Goal: Task Accomplishment & Management: Complete application form

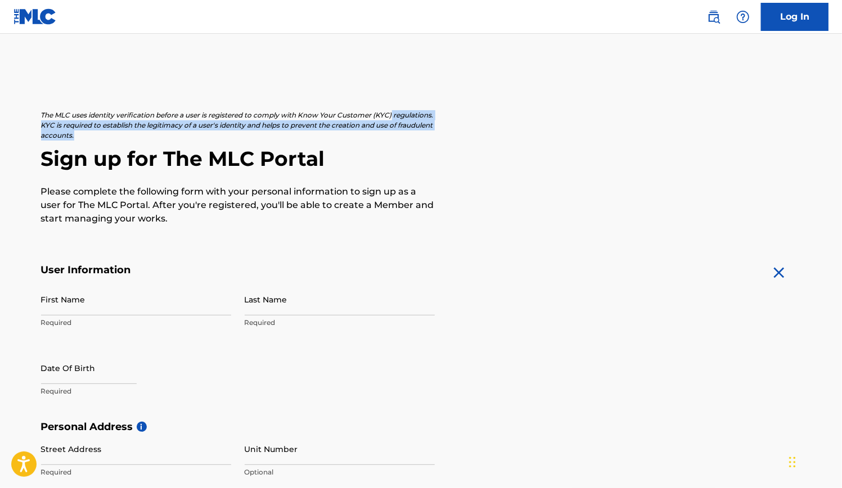
drag, startPoint x: 841, startPoint y: 113, endPoint x: 844, endPoint y: 134, distance: 21.6
click at [841, 134] on html "Accessibility Screen-Reader Guide, Feedback, and Issue Reporting | New window C…" at bounding box center [421, 244] width 842 height 488
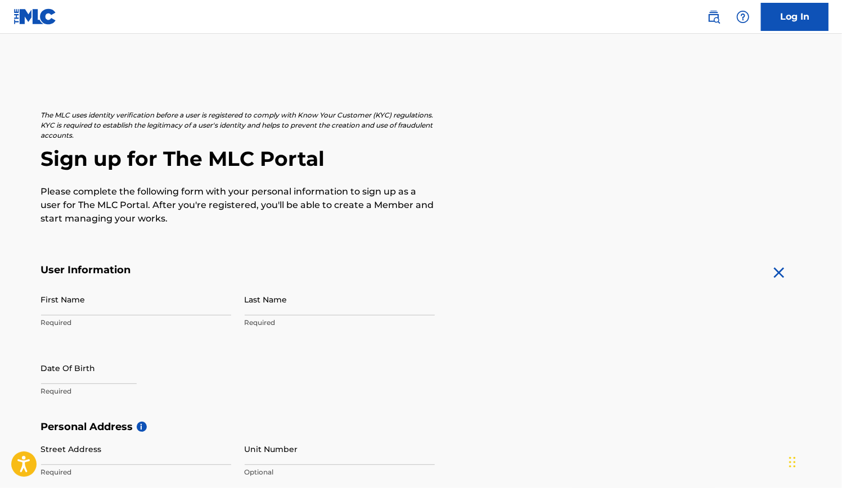
click at [532, 165] on h2 "Sign up for The MLC Portal" at bounding box center [421, 158] width 760 height 25
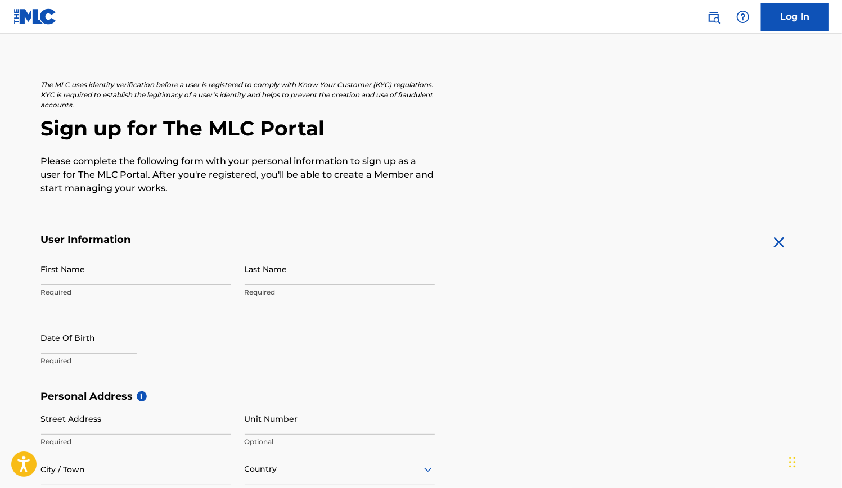
scroll to position [45, 0]
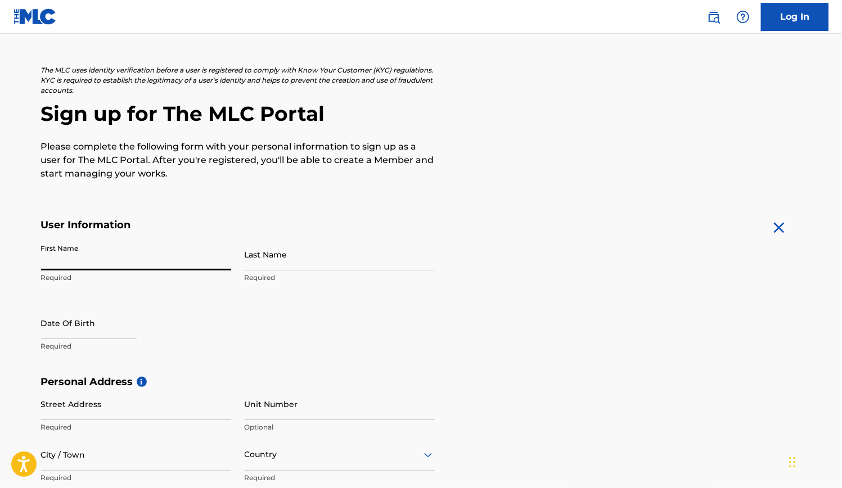
click at [85, 256] on input "First Name" at bounding box center [136, 254] width 190 height 32
type input "[PERSON_NAME]"
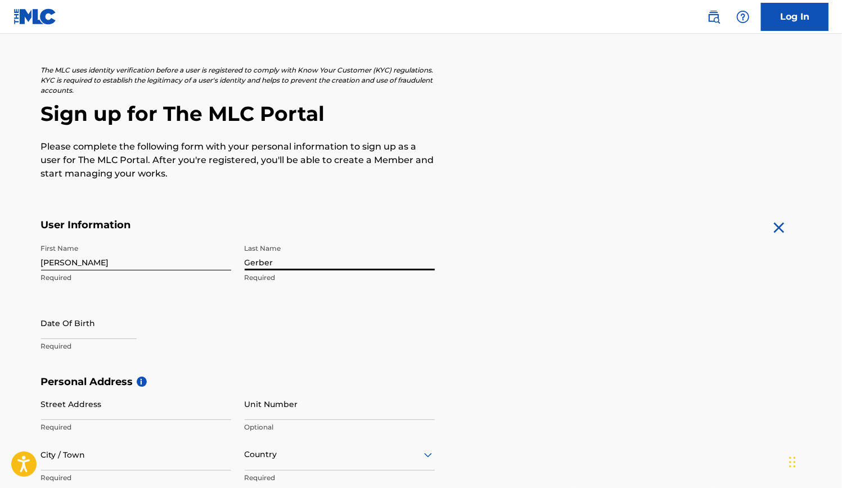
type input "Gerber"
click at [81, 319] on input "text" at bounding box center [89, 323] width 96 height 32
select select "7"
select select "2025"
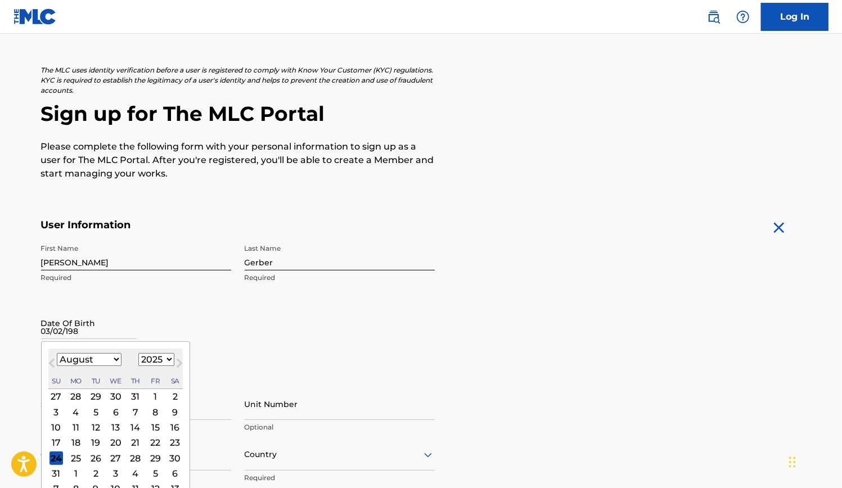
type input "[DATE]"
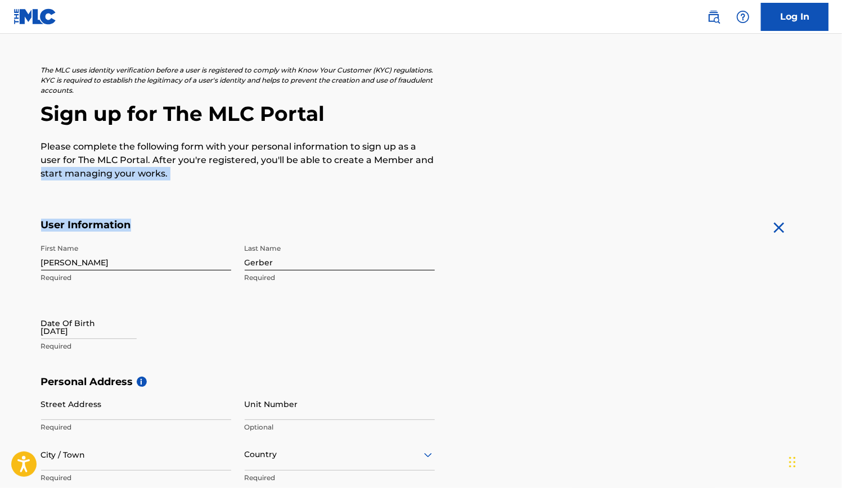
drag, startPoint x: 841, startPoint y: 165, endPoint x: 845, endPoint y: 219, distance: 54.1
click at [841, 219] on html "Accessibility Screen-Reader Guide, Feedback, and Issue Reporting | New window C…" at bounding box center [421, 199] width 842 height 488
select select "7"
select select "2025"
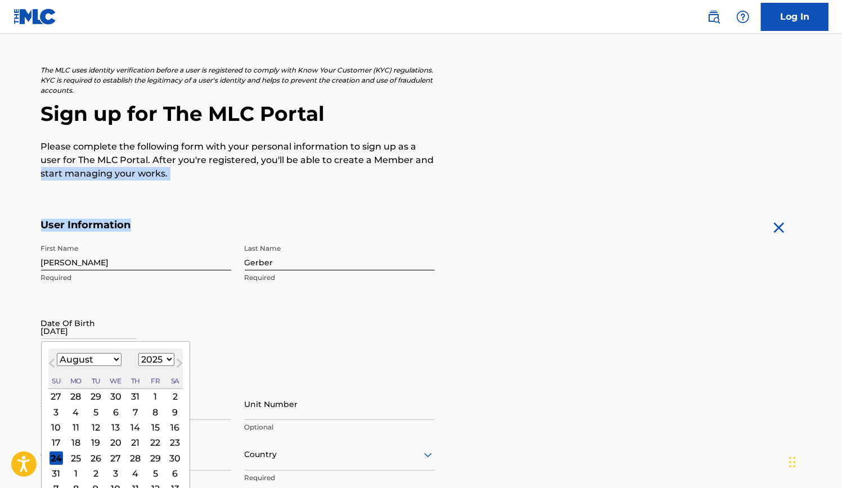
click at [103, 323] on input "[DATE]" at bounding box center [89, 323] width 96 height 32
type input "[DATE]"
click at [76, 329] on input "[DATE]" at bounding box center [89, 323] width 96 height 32
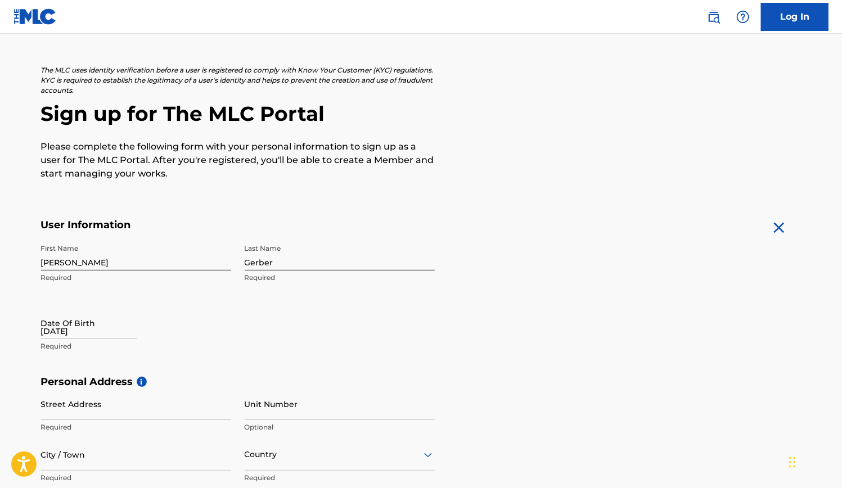
click at [29, 303] on div "The MLC uses identity verification before a user is registered to comply with K…" at bounding box center [421, 391] width 787 height 652
select select "7"
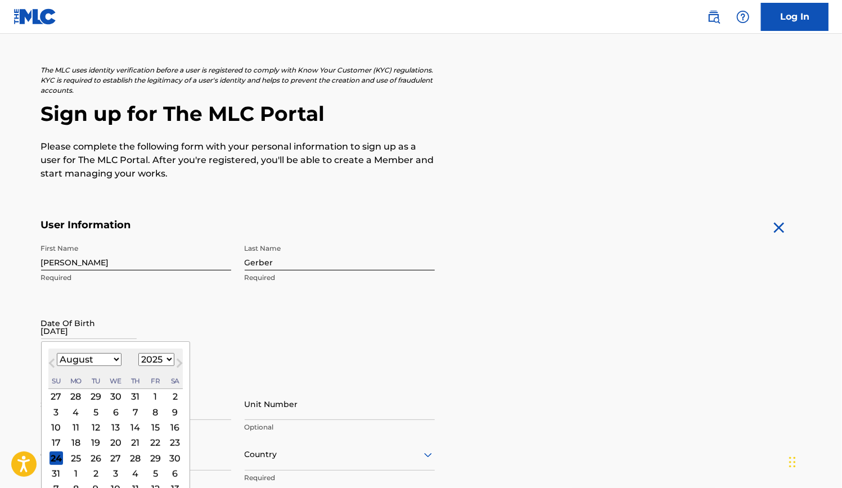
click at [79, 334] on input "[DATE]" at bounding box center [89, 323] width 96 height 32
click at [168, 359] on select "1899 1900 1901 1902 1903 1904 1905 1906 1907 1908 1909 1910 1911 1912 1913 1914…" at bounding box center [156, 359] width 36 height 13
select select "1987"
click at [138, 353] on select "1899 1900 1901 1902 1903 1904 1905 1906 1907 1908 1909 1910 1911 1912 1913 1914…" at bounding box center [156, 359] width 36 height 13
click at [103, 369] on div "August [DATE] February March April May June July August September October Novem…" at bounding box center [115, 369] width 134 height 40
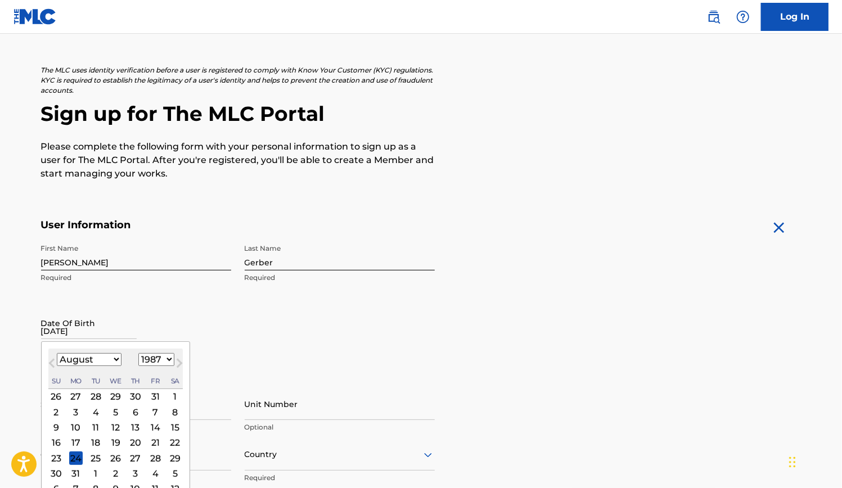
click at [98, 364] on select "January February March April May June July August September October November De…" at bounding box center [89, 359] width 65 height 13
select select "2"
click at [57, 353] on select "January February March April May June July August September October November De…" at bounding box center [89, 359] width 65 height 13
click at [75, 395] on div "2" at bounding box center [75, 396] width 13 height 13
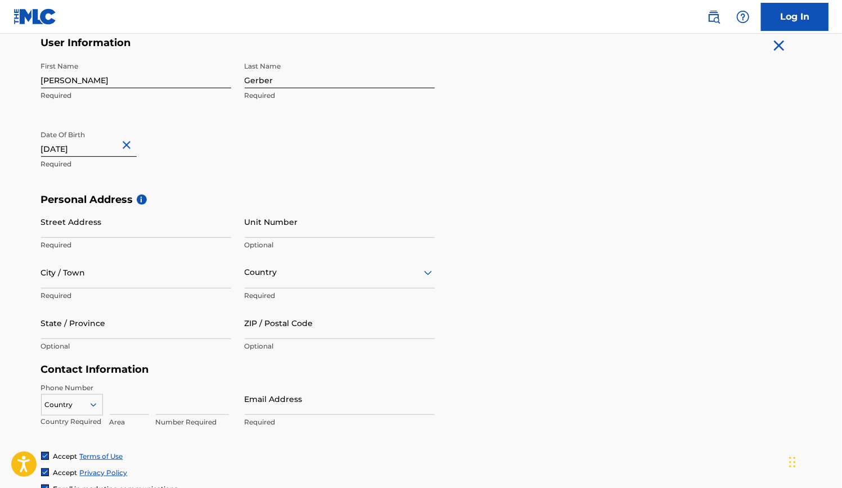
scroll to position [266, 0]
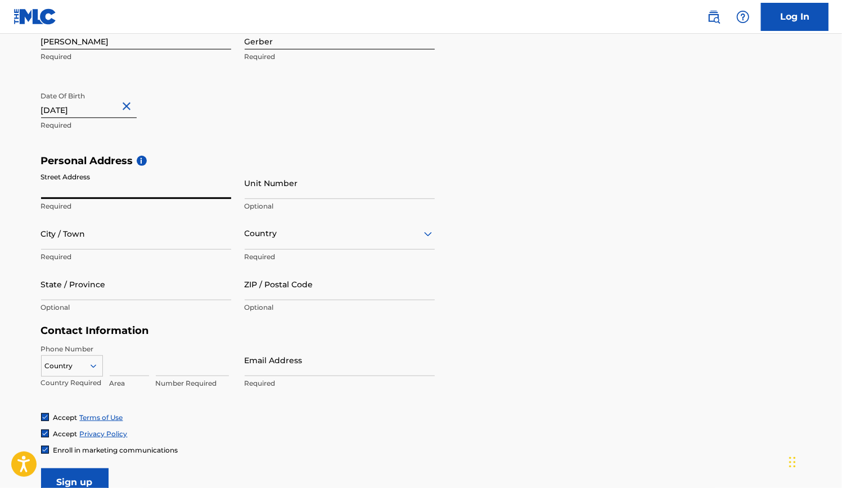
click at [101, 179] on input "Street Address" at bounding box center [136, 183] width 190 height 32
type input "[STREET_ADDRESS]"
type input "Unit B"
type input "[GEOGRAPHIC_DATA]"
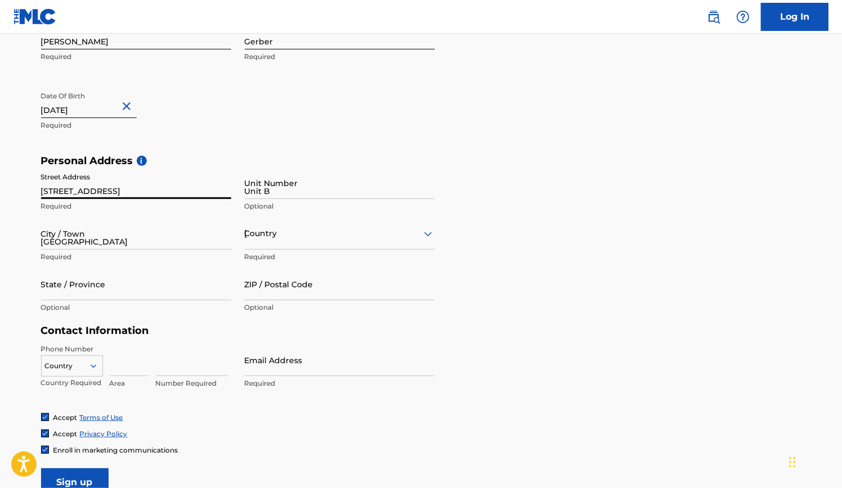
type input "VA"
type input "22312"
type input "1"
type input "240"
type input "4827786"
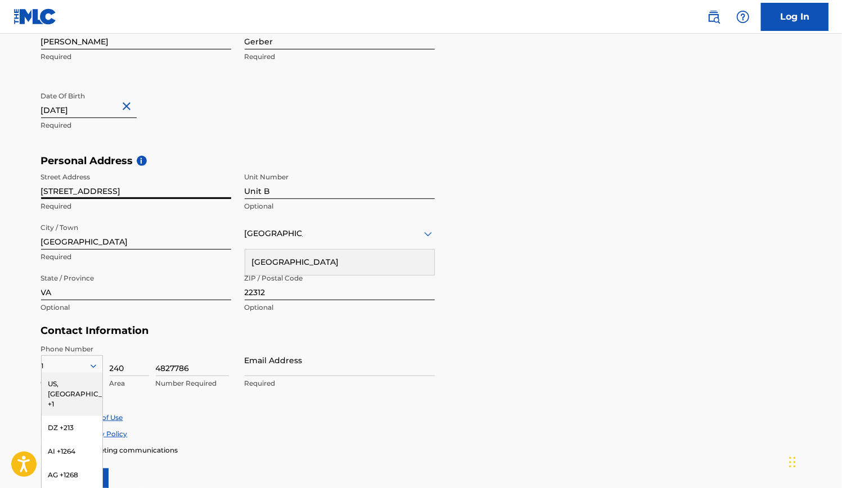
scroll to position [319, 0]
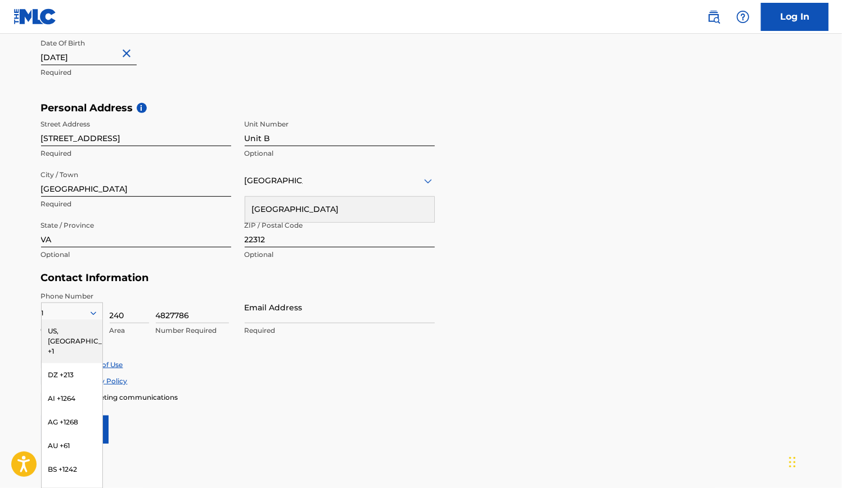
click at [661, 272] on form "User Information First Name [PERSON_NAME] Required Last Name [PERSON_NAME] Requ…" at bounding box center [421, 194] width 760 height 499
click at [313, 313] on input "Email Address" at bounding box center [340, 307] width 190 height 32
type input "[PERSON_NAME][EMAIL_ADDRESS][PERSON_NAME][DOMAIN_NAME]"
click at [51, 308] on div "1" at bounding box center [72, 313] width 61 height 12
click at [69, 331] on div "US, [GEOGRAPHIC_DATA] +1" at bounding box center [72, 341] width 61 height 44
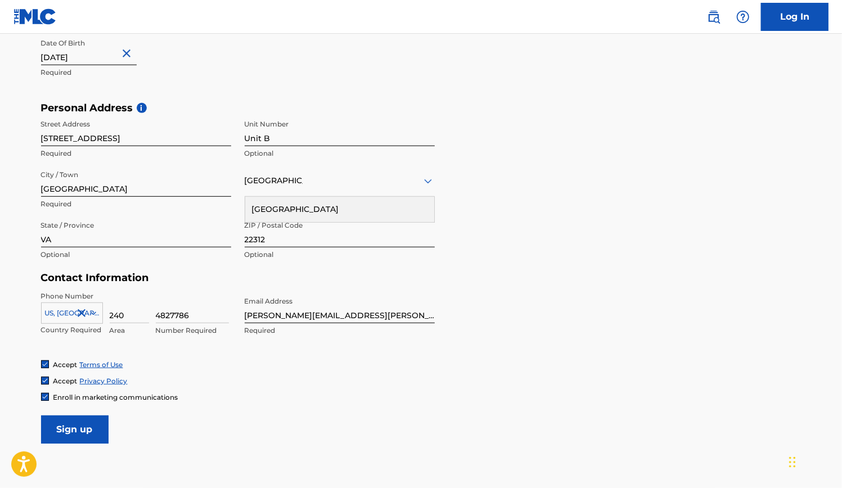
click at [73, 423] on input "Sign up" at bounding box center [74, 429] width 67 height 28
click at [295, 183] on div "[GEOGRAPHIC_DATA]" at bounding box center [340, 181] width 190 height 14
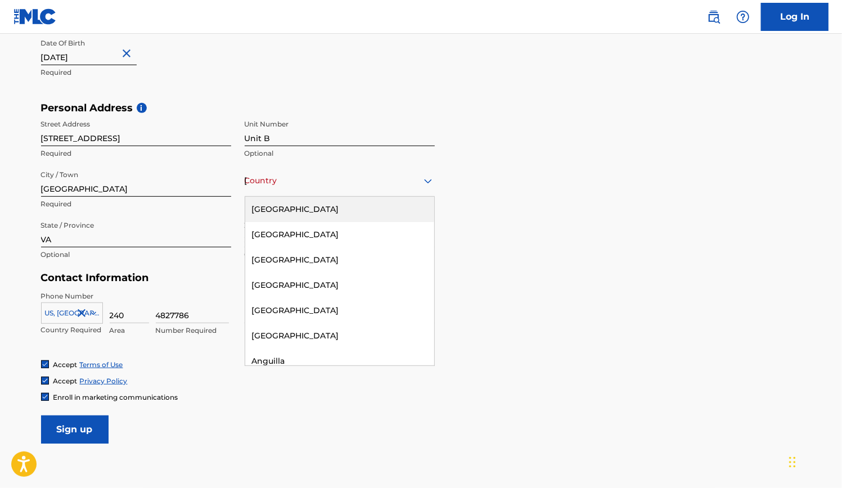
click at [298, 207] on div "[GEOGRAPHIC_DATA]" at bounding box center [339, 209] width 189 height 25
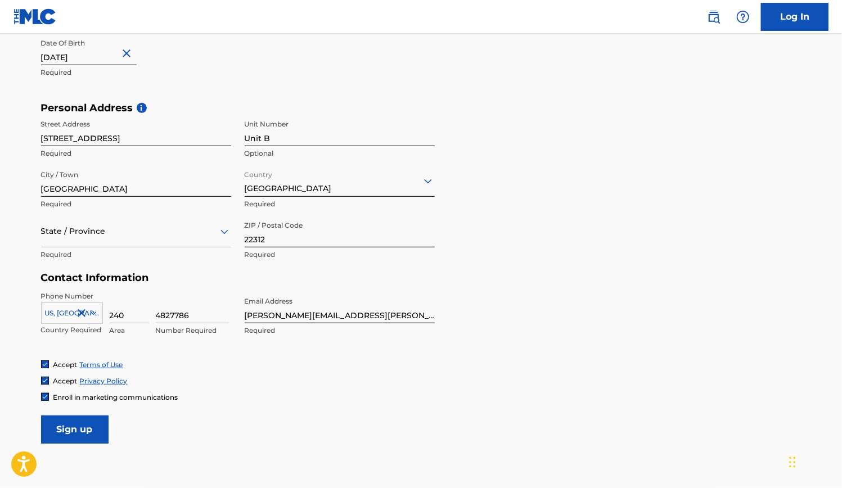
click at [145, 223] on div "State / Province" at bounding box center [136, 231] width 190 height 32
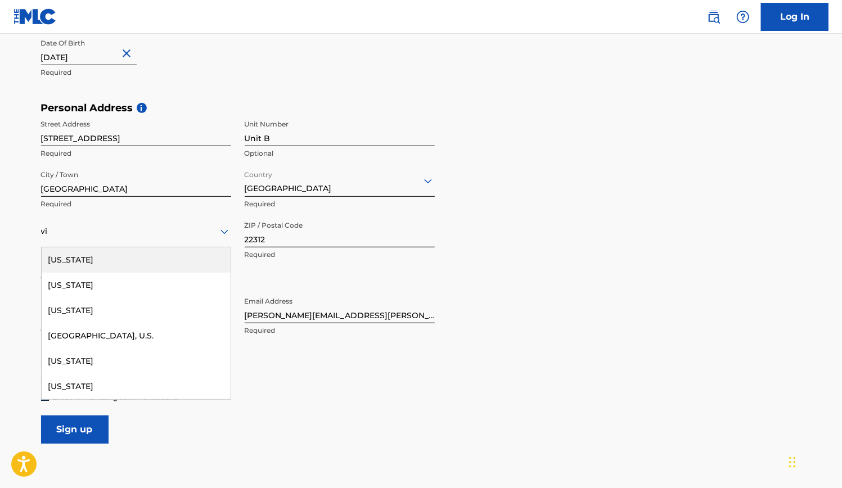
type input "vir"
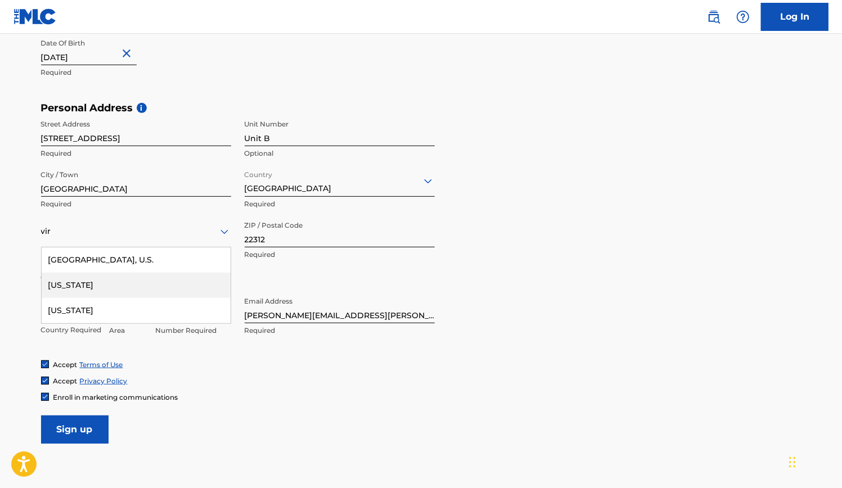
click at [98, 285] on div "[US_STATE]" at bounding box center [136, 285] width 189 height 25
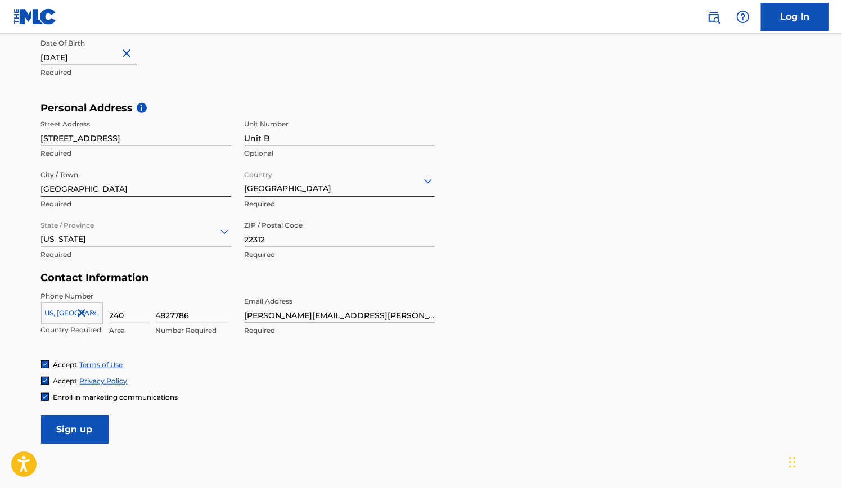
click at [76, 426] on input "Sign up" at bounding box center [74, 429] width 67 height 28
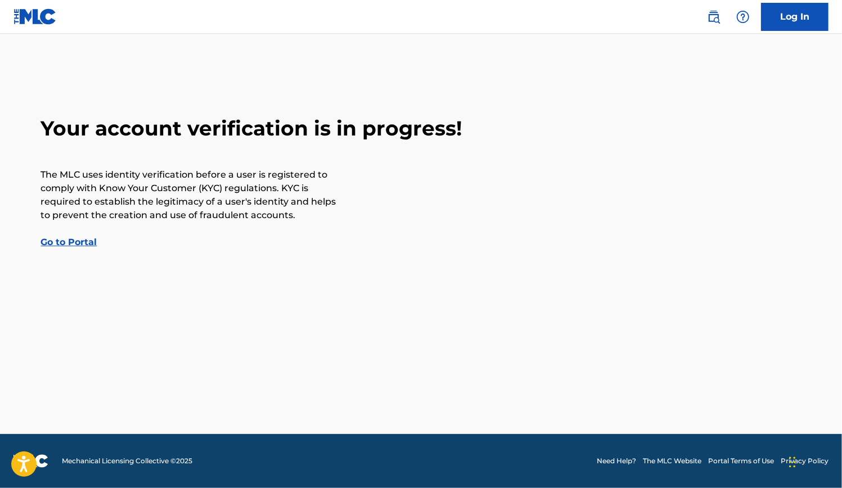
click at [81, 242] on link "Go to Portal" at bounding box center [69, 242] width 56 height 11
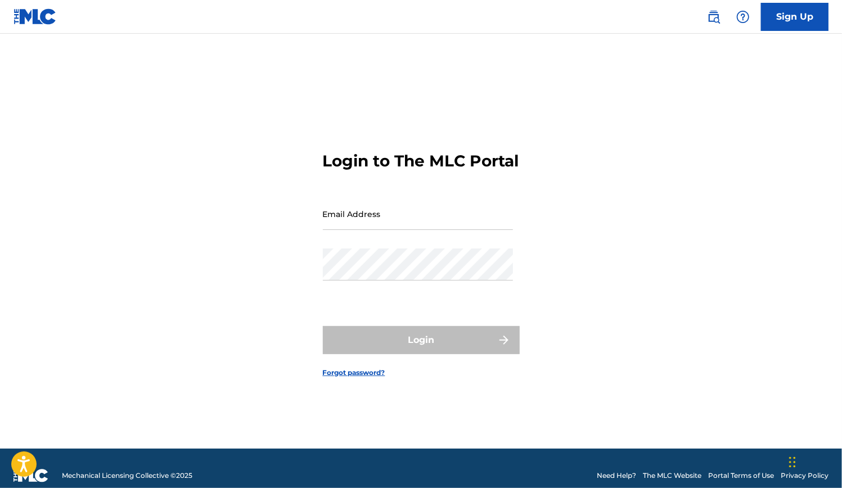
click at [361, 229] on input "Email Address" at bounding box center [418, 214] width 190 height 32
type input "[PERSON_NAME][EMAIL_ADDRESS][PERSON_NAME][DOMAIN_NAME]"
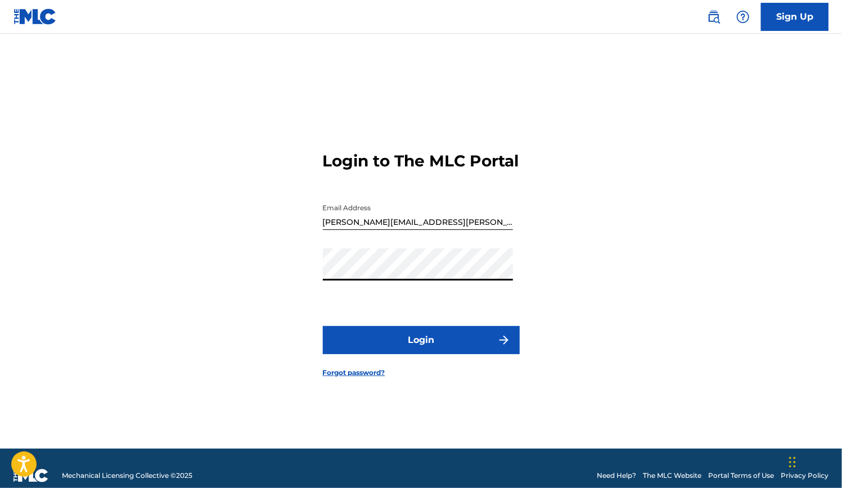
click at [434, 354] on button "Login" at bounding box center [421, 340] width 197 height 28
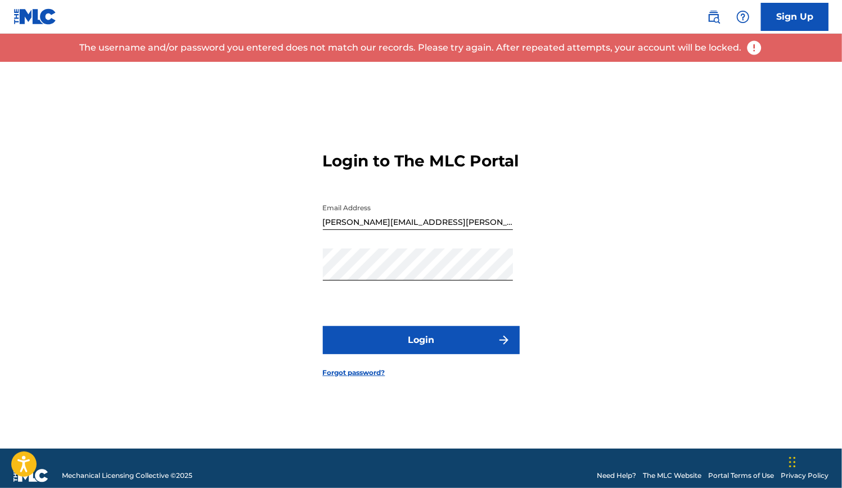
click at [369, 378] on link "Forgot password?" at bounding box center [354, 373] width 62 height 10
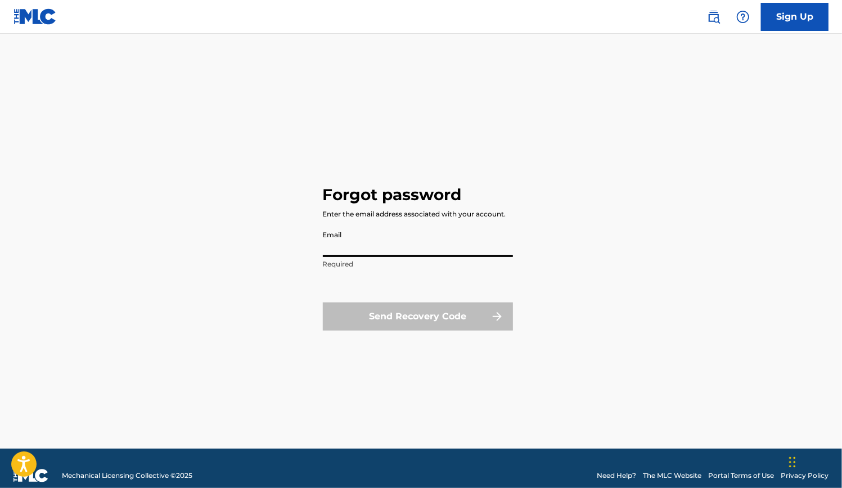
click at [395, 247] on input "Email" at bounding box center [418, 241] width 190 height 32
type input "[PERSON_NAME][EMAIL_ADDRESS][PERSON_NAME][DOMAIN_NAME]"
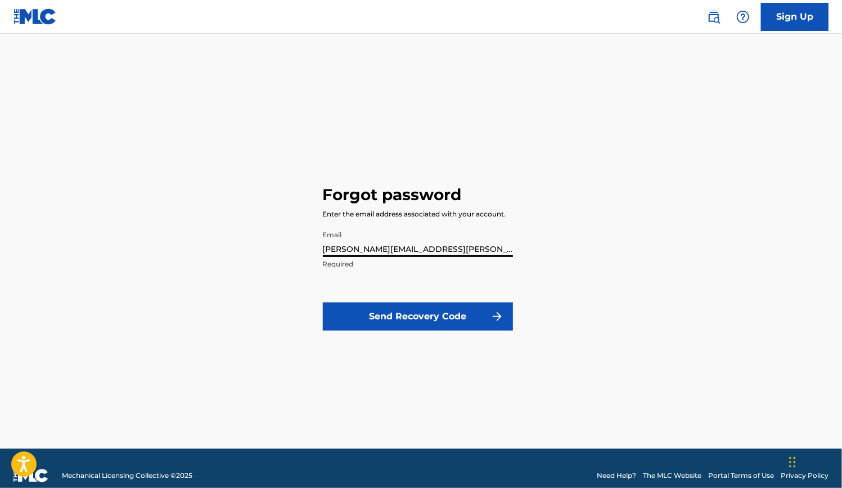
click at [407, 315] on button "Send Recovery Code" at bounding box center [418, 316] width 190 height 28
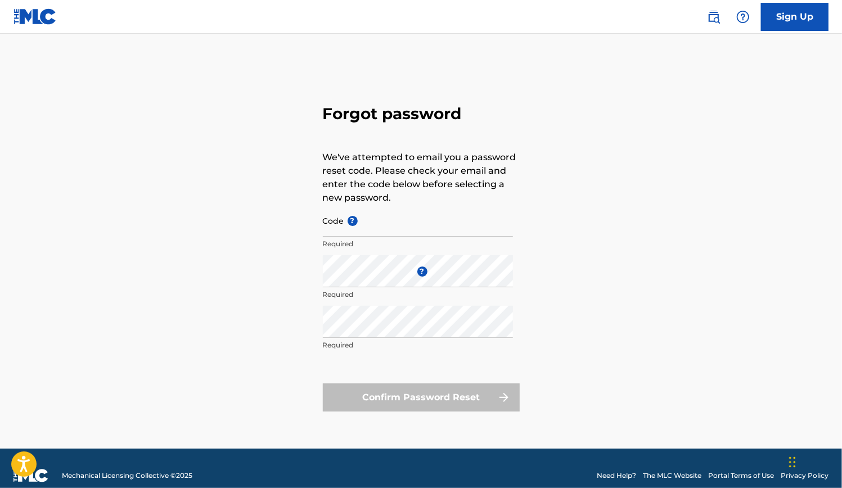
click at [338, 228] on input "Code ?" at bounding box center [418, 221] width 190 height 32
paste input "FP_d59a624efe803efc97ef3bf46ae6"
type input "FP_d59a624efe803efc97ef3bf46ae6"
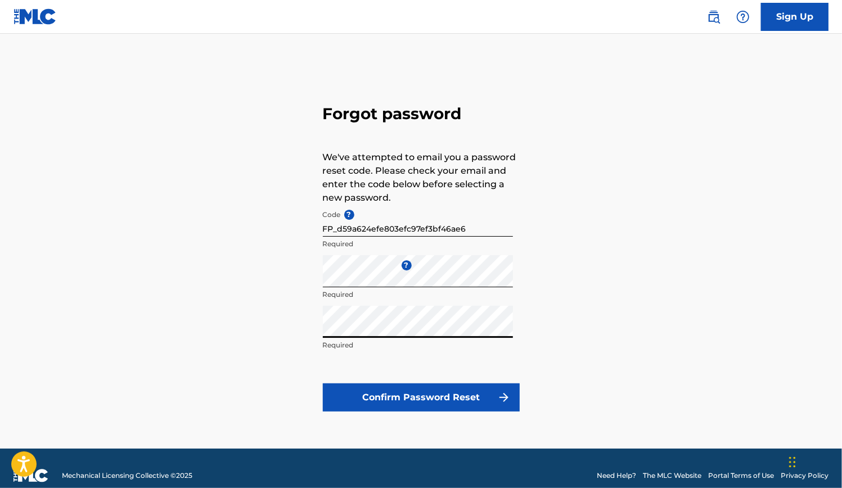
click at [434, 397] on button "Confirm Password Reset" at bounding box center [421, 397] width 197 height 28
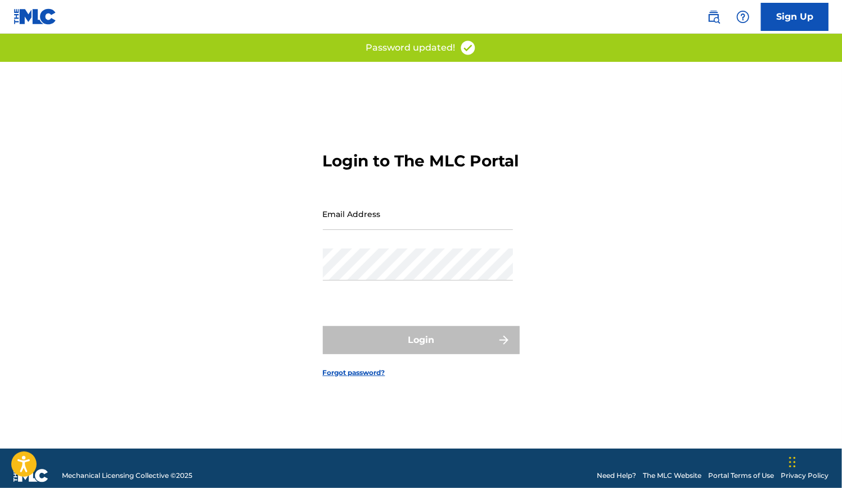
click at [361, 219] on input "Email Address" at bounding box center [418, 214] width 190 height 32
type input "[PERSON_NAME][EMAIL_ADDRESS][PERSON_NAME][DOMAIN_NAME]"
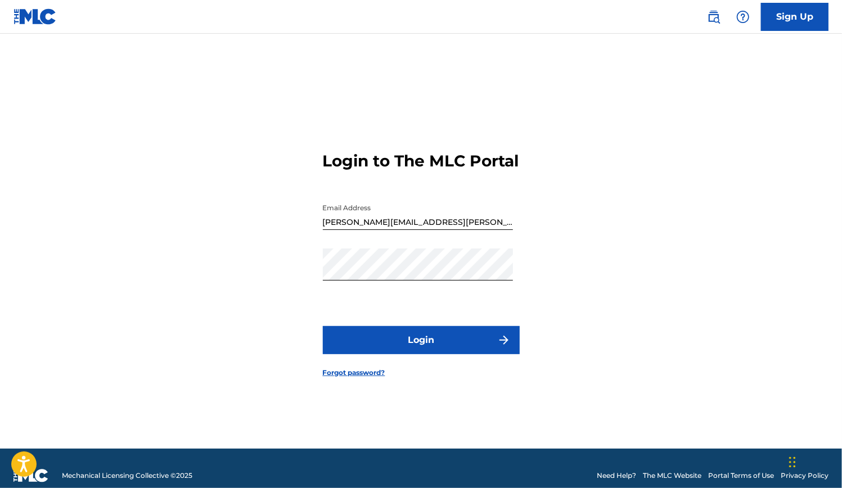
click at [413, 343] on button "Login" at bounding box center [421, 340] width 197 height 28
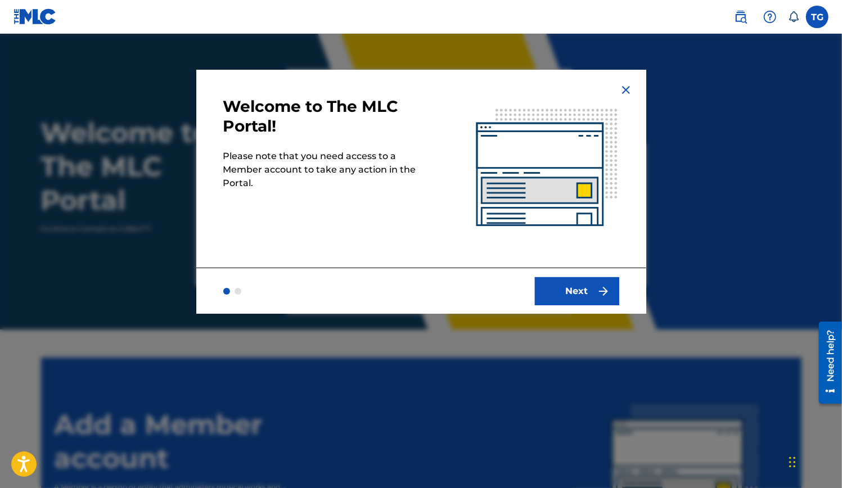
click at [571, 288] on button "Next" at bounding box center [577, 291] width 84 height 28
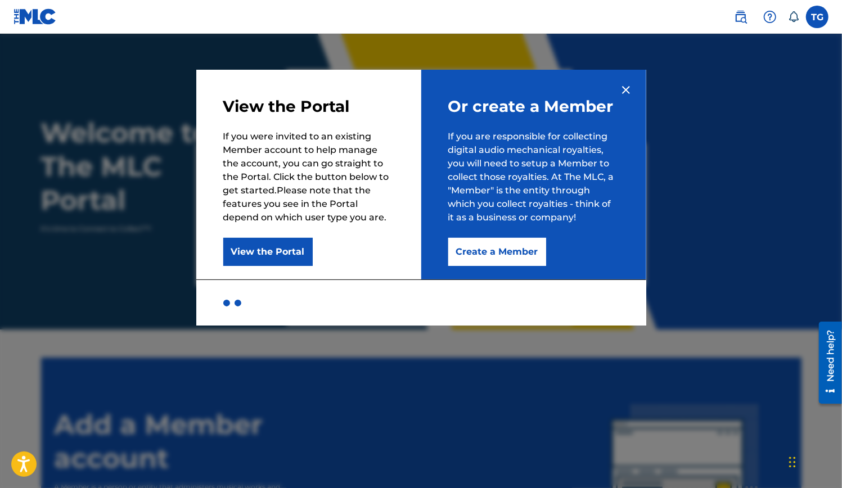
click at [501, 254] on button "Create a Member" at bounding box center [497, 252] width 98 height 28
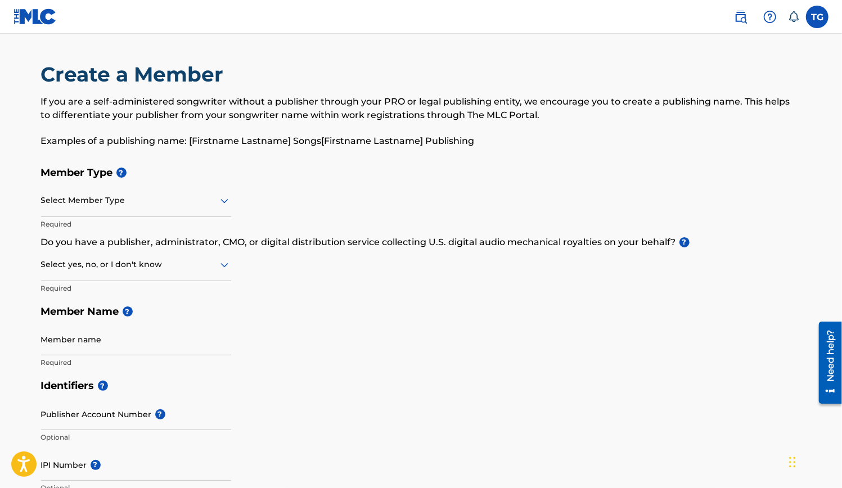
click at [102, 214] on div "Select Member Type" at bounding box center [136, 201] width 190 height 32
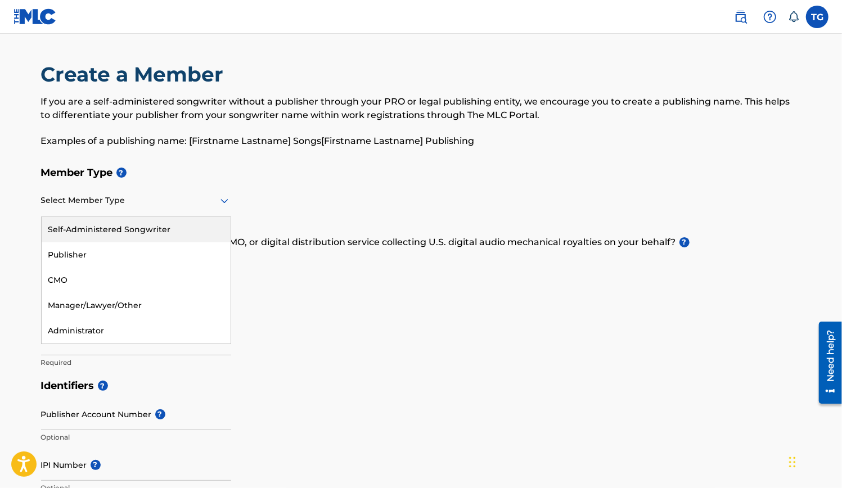
click at [139, 226] on div "Self-Administered Songwriter" at bounding box center [136, 229] width 189 height 25
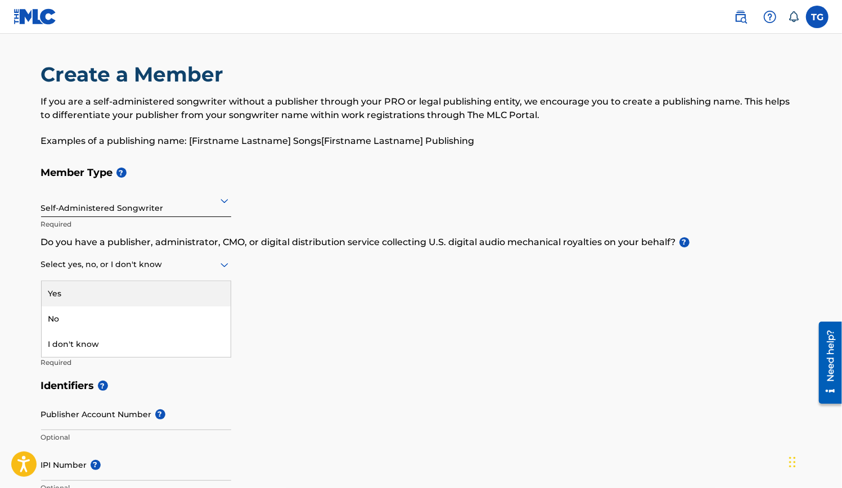
click at [125, 270] on div at bounding box center [136, 264] width 190 height 14
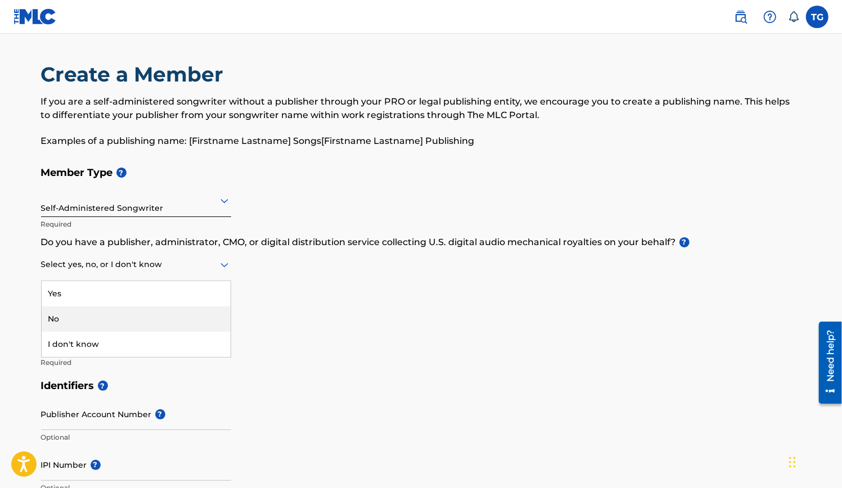
click at [115, 319] on div "No" at bounding box center [136, 318] width 189 height 25
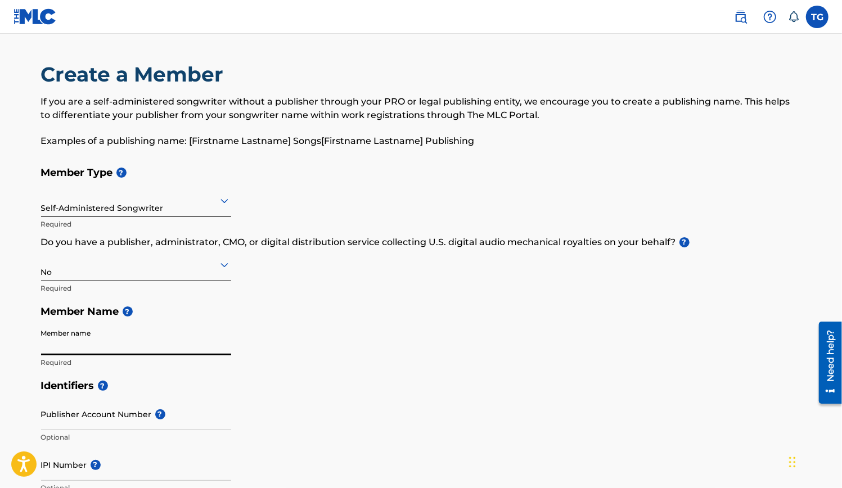
click at [103, 340] on input "Member name" at bounding box center [136, 339] width 190 height 32
type input "[PERSON_NAME]"
drag, startPoint x: 841, startPoint y: 165, endPoint x: 845, endPoint y: 195, distance: 30.6
click at [841, 195] on html "Accessibility Screen-Reader Guide, Feedback, and Issue Reporting | New window C…" at bounding box center [421, 244] width 842 height 488
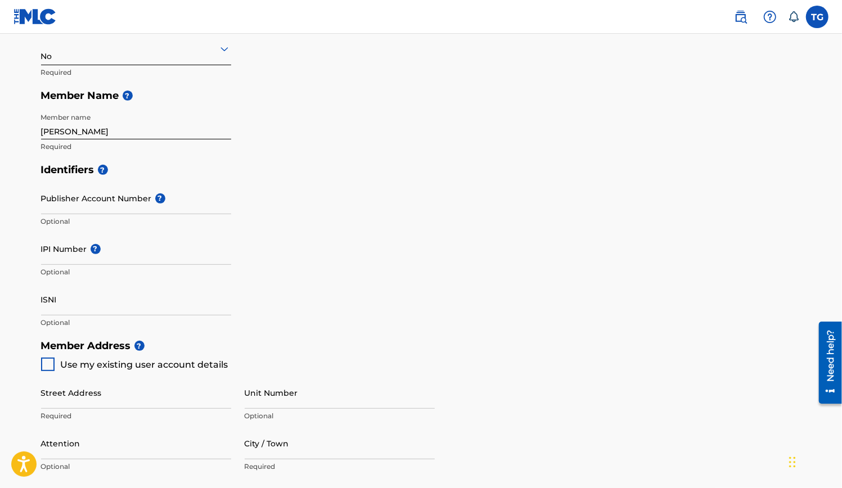
scroll to position [218, 0]
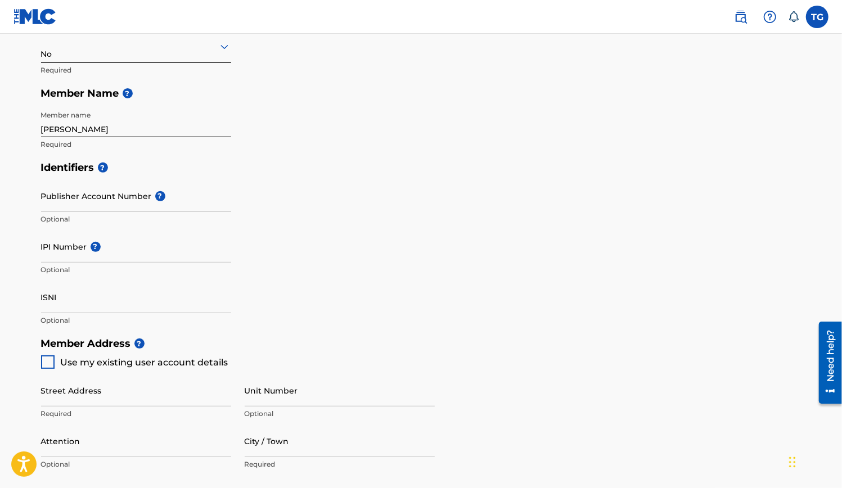
click at [51, 357] on div at bounding box center [47, 361] width 13 height 13
type input "[STREET_ADDRESS]"
type input "[GEOGRAPHIC_DATA]"
type input "22312"
type input "240"
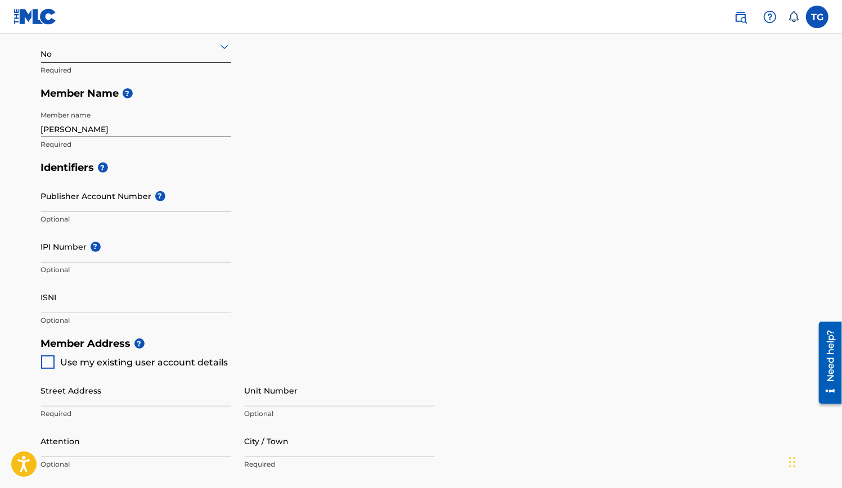
type input "4827786"
type input "[PERSON_NAME][EMAIL_ADDRESS][PERSON_NAME][DOMAIN_NAME]"
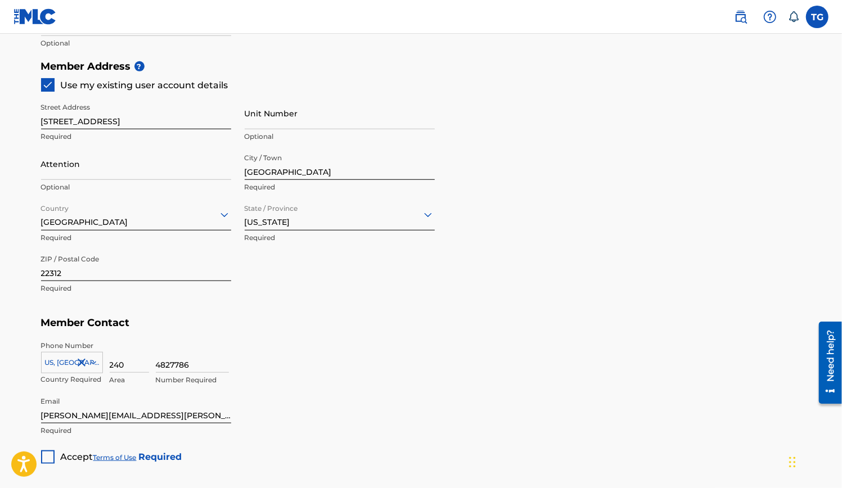
scroll to position [494, 0]
click at [272, 123] on input "Unit Number" at bounding box center [340, 115] width 190 height 32
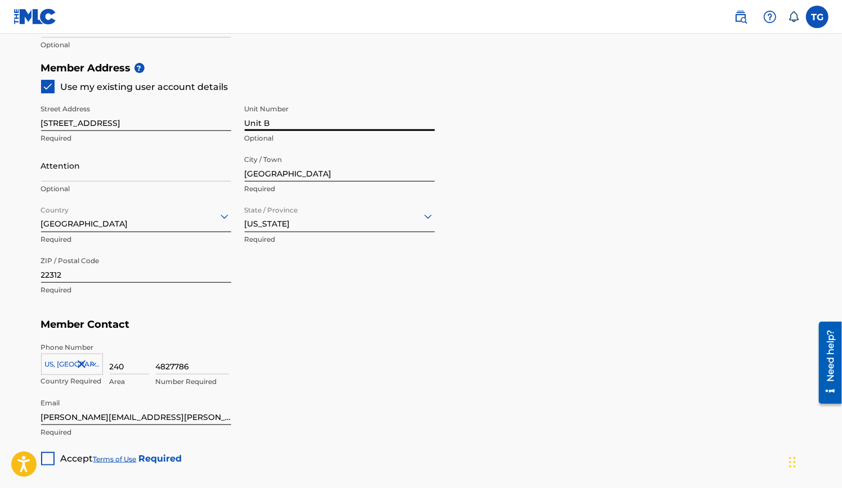
type input "Unit B"
click at [95, 170] on input "Attention" at bounding box center [136, 166] width 190 height 32
type input "[PERSON_NAME]"
type input "[GEOGRAPHIC_DATA]"
type input "VA"
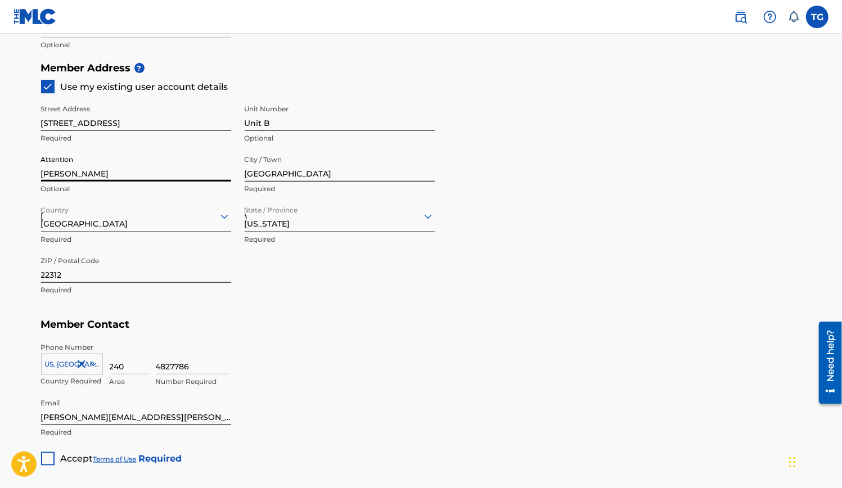
type input "1"
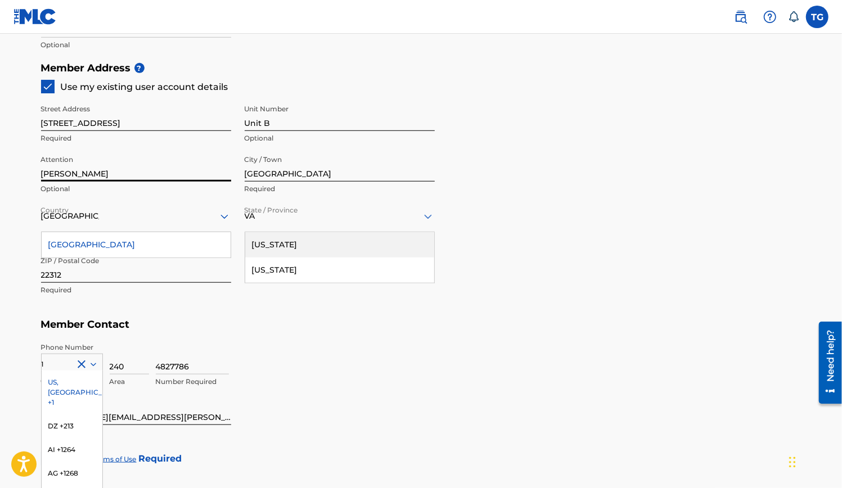
scroll to position [545, 0]
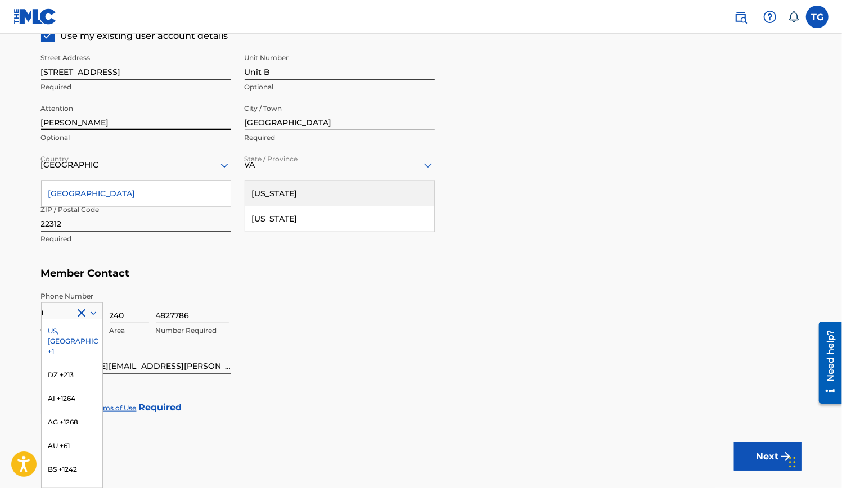
click at [533, 188] on div "Member Address ? Use my existing user account details Street Address [STREET_AD…" at bounding box center [421, 133] width 760 height 257
click at [305, 171] on div "VA" at bounding box center [340, 165] width 190 height 32
click at [124, 195] on div "[GEOGRAPHIC_DATA]" at bounding box center [136, 193] width 189 height 25
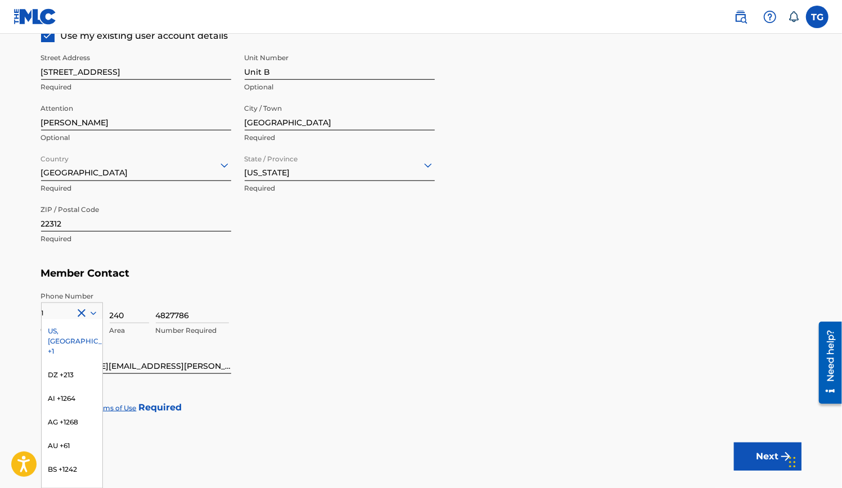
click at [300, 341] on div "4827786 Number Required" at bounding box center [478, 316] width 645 height 51
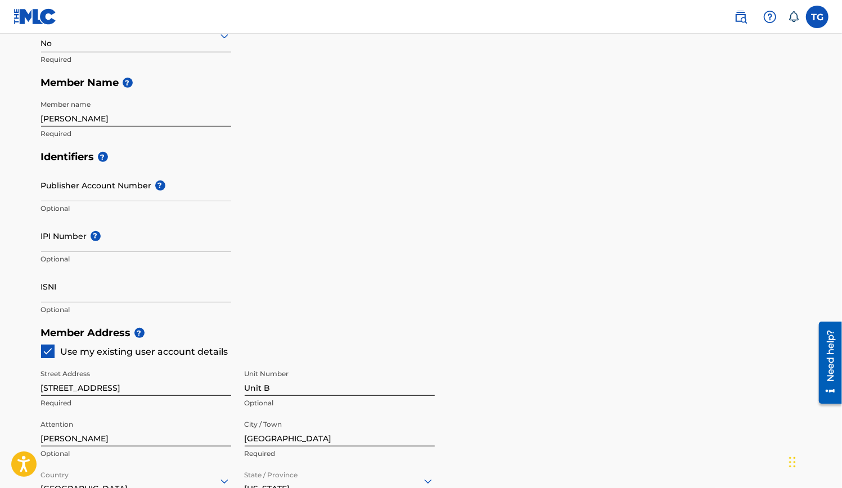
scroll to position [223, 0]
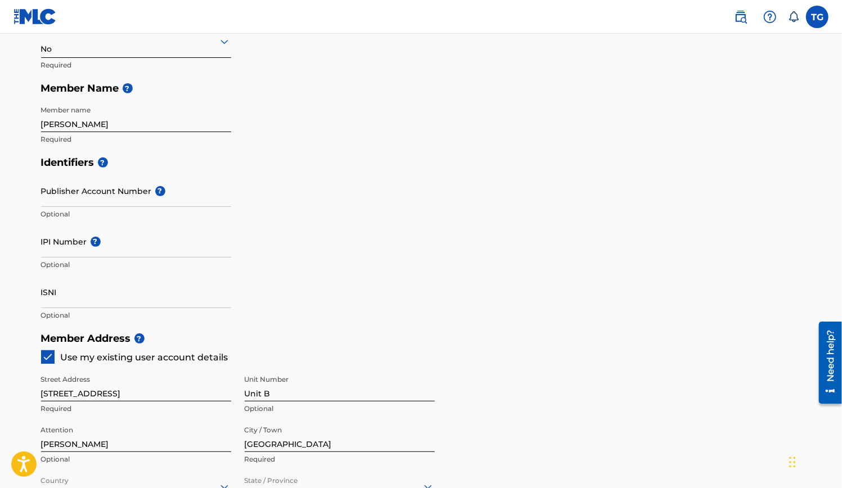
click at [76, 247] on input "IPI Number ?" at bounding box center [136, 241] width 190 height 32
paste input "1199055915"
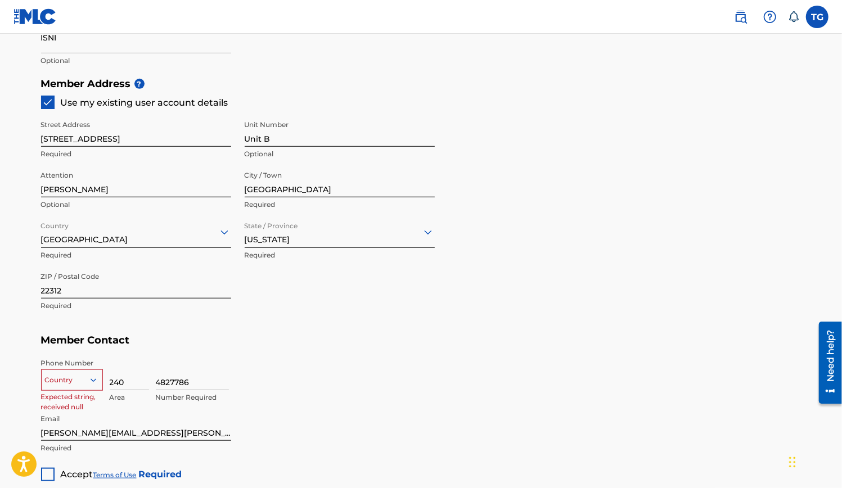
scroll to position [515, 0]
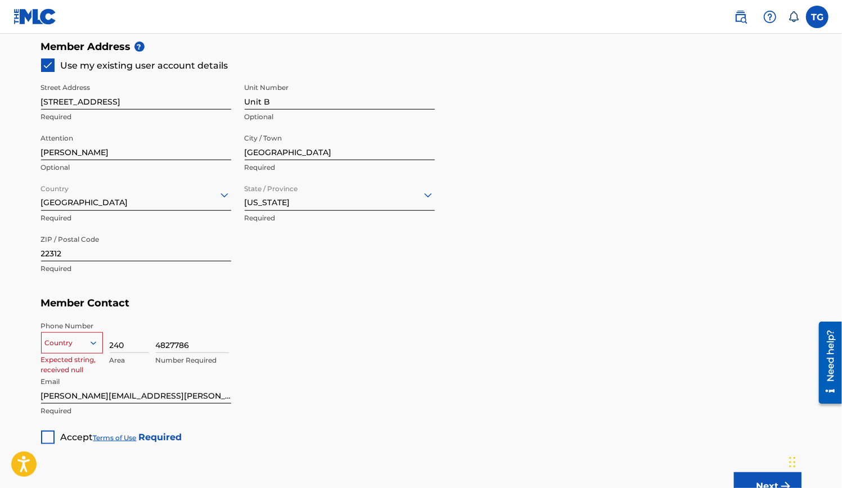
type input "1199055915"
click at [73, 342] on div "Country" at bounding box center [72, 340] width 62 height 17
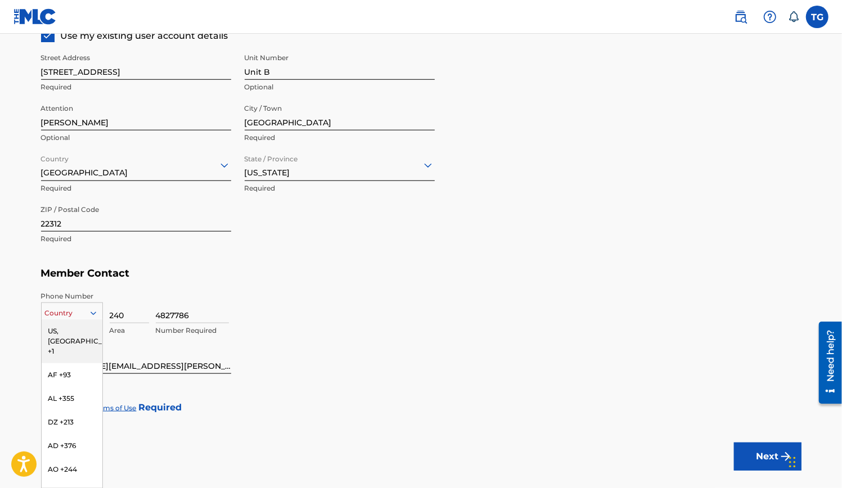
click at [72, 332] on div "US, [GEOGRAPHIC_DATA] +1" at bounding box center [72, 341] width 61 height 44
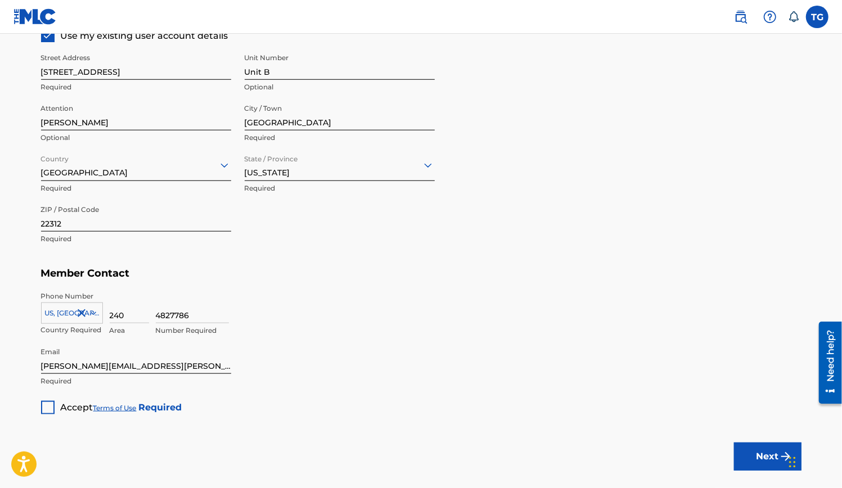
click at [169, 315] on input "4827786" at bounding box center [192, 307] width 73 height 32
click at [47, 411] on div at bounding box center [47, 407] width 13 height 13
click at [769, 456] on button "Next" at bounding box center [767, 456] width 67 height 28
type input "4827786"
click at [761, 459] on button "Next" at bounding box center [767, 456] width 67 height 28
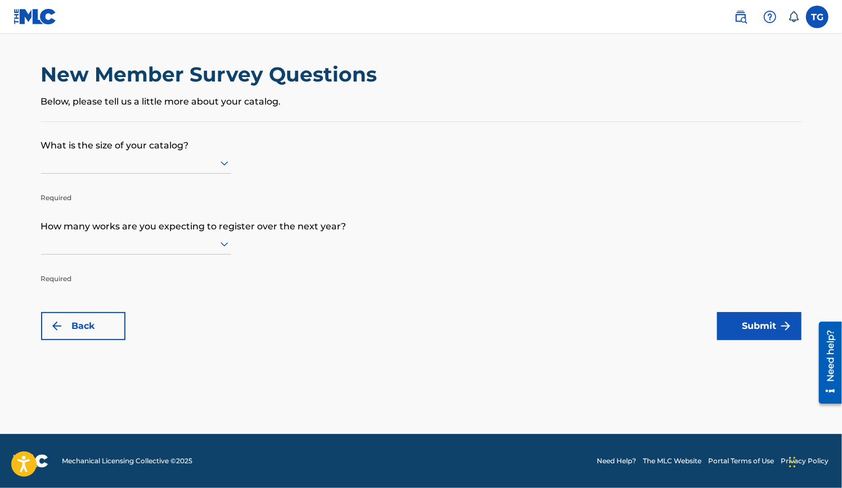
click at [139, 161] on div at bounding box center [136, 163] width 190 height 14
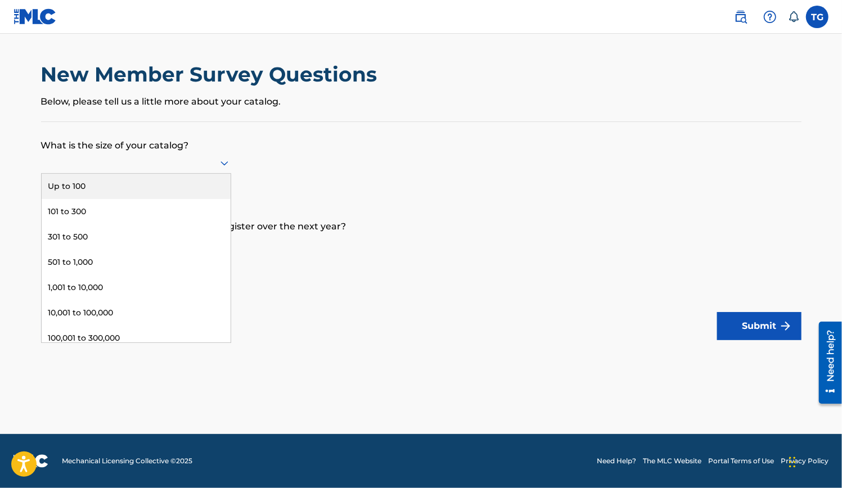
click at [121, 182] on div "Up to 100" at bounding box center [136, 186] width 189 height 25
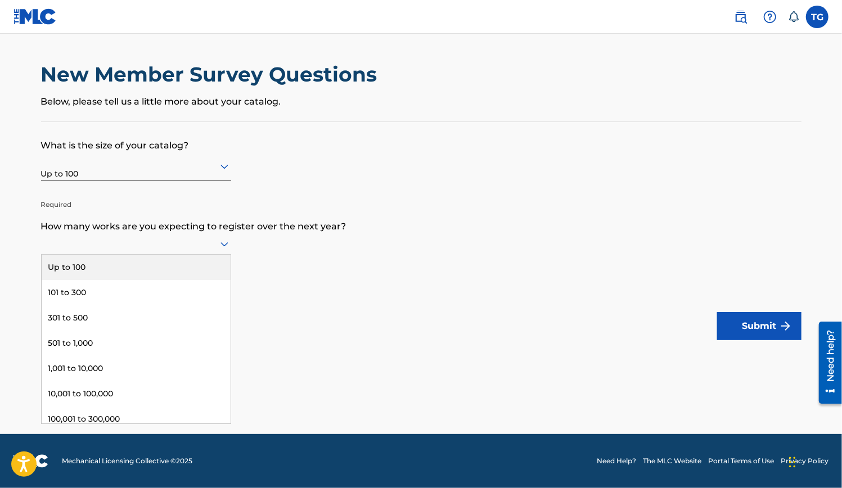
click at [136, 248] on div at bounding box center [136, 244] width 190 height 14
click at [123, 266] on div "Up to 100" at bounding box center [136, 267] width 189 height 25
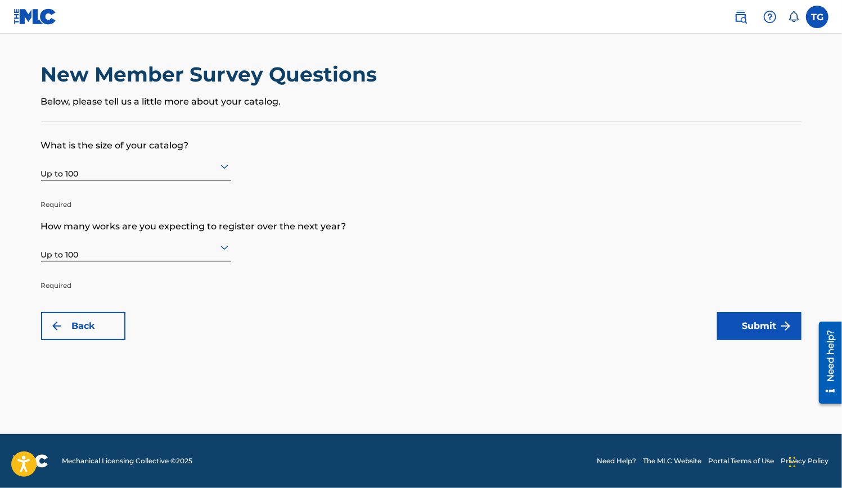
click at [759, 324] on button "Submit" at bounding box center [759, 326] width 84 height 28
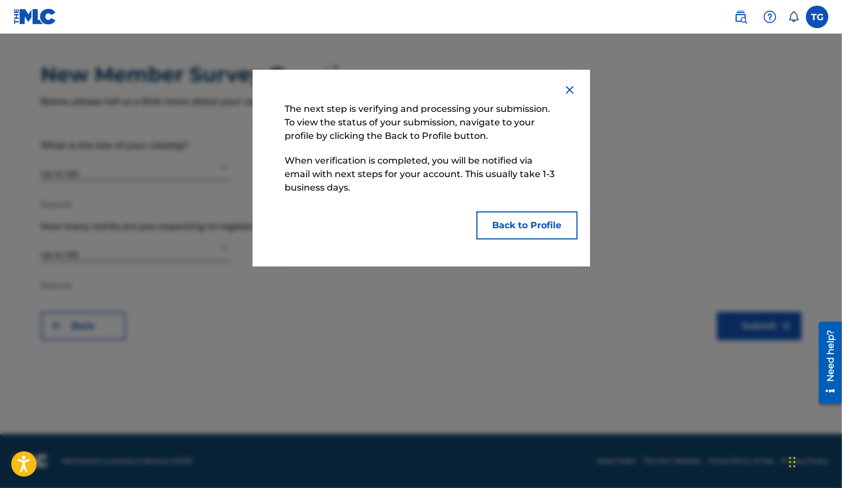
click at [531, 224] on button "Back to Profile" at bounding box center [526, 225] width 101 height 28
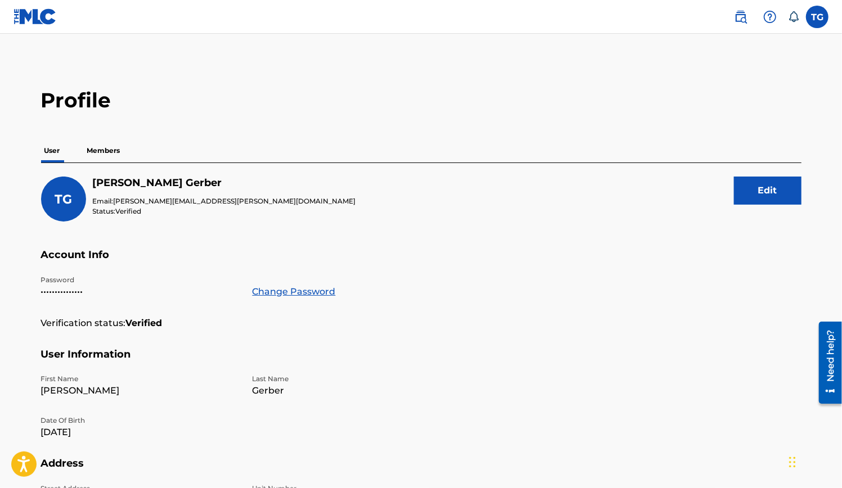
click at [107, 150] on p "Members" at bounding box center [104, 151] width 40 height 24
